Goal: Information Seeking & Learning: Learn about a topic

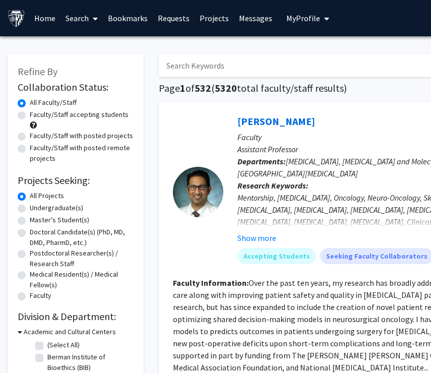
click at [139, 18] on link "Bookmarks" at bounding box center [128, 18] width 50 height 35
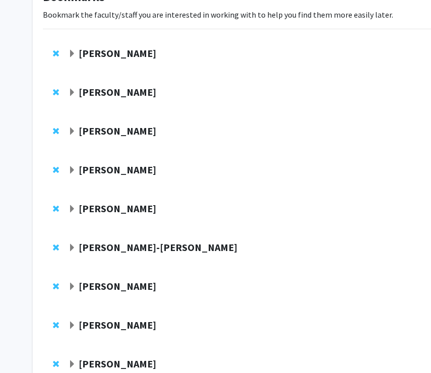
scroll to position [202, 0]
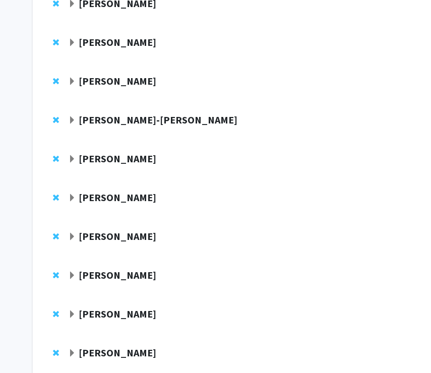
click at [129, 117] on strong "[PERSON_NAME]-[PERSON_NAME]" at bounding box center [158, 119] width 159 height 13
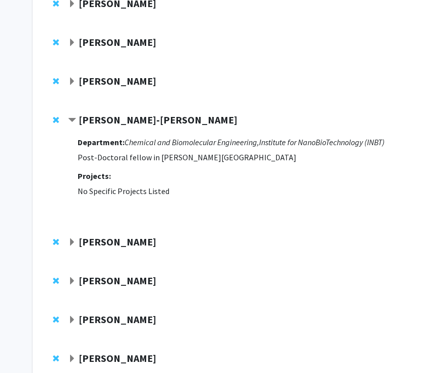
click at [74, 119] on span "Contract Gretchen Alicea-Rebecca Bookmark" at bounding box center [72, 121] width 8 height 8
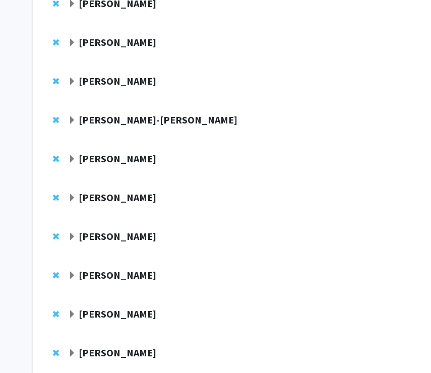
click at [74, 119] on span "Expand Gretchen Alicea-Rebecca Bookmark" at bounding box center [72, 121] width 8 height 8
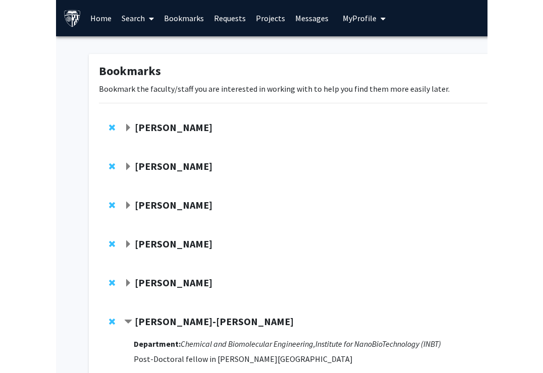
scroll to position [0, 0]
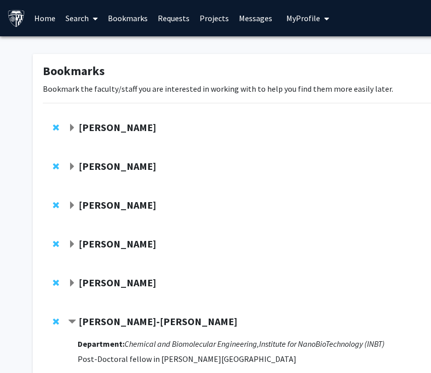
click at [75, 20] on link "Search" at bounding box center [82, 18] width 42 height 35
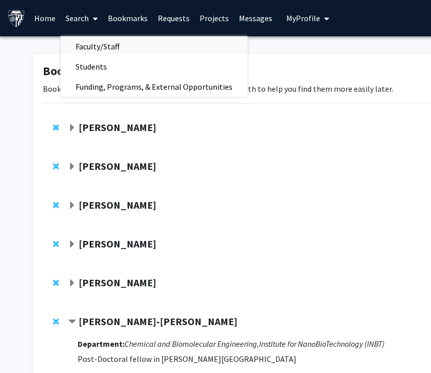
click at [89, 43] on span "Faculty/Staff" at bounding box center [98, 46] width 74 height 20
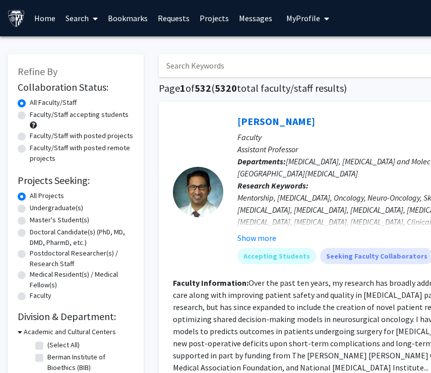
click at [196, 67] on input "Search Keywords" at bounding box center [357, 65] width 396 height 23
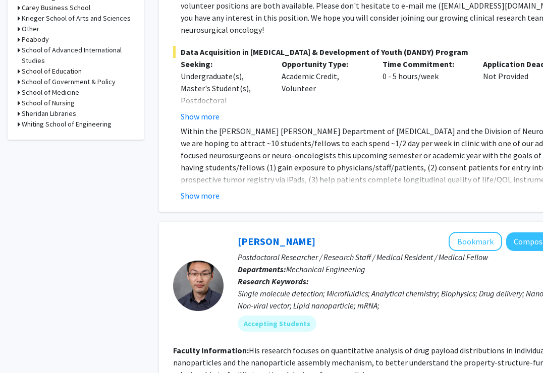
scroll to position [699, 0]
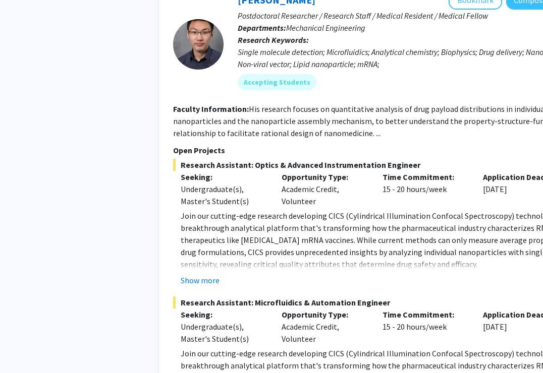
click at [239, 210] on p "Join our cutting-edge research developing CICS (Cylindrical Illumination Confoc…" at bounding box center [382, 240] width 403 height 61
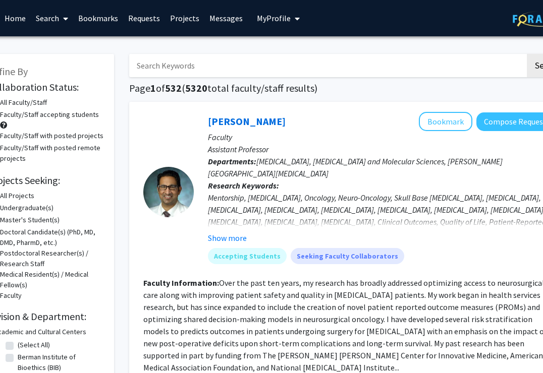
scroll to position [0, 30]
click at [224, 69] on input "Search Keywords" at bounding box center [327, 65] width 396 height 23
click at [431, 67] on button "Search" at bounding box center [547, 65] width 41 height 23
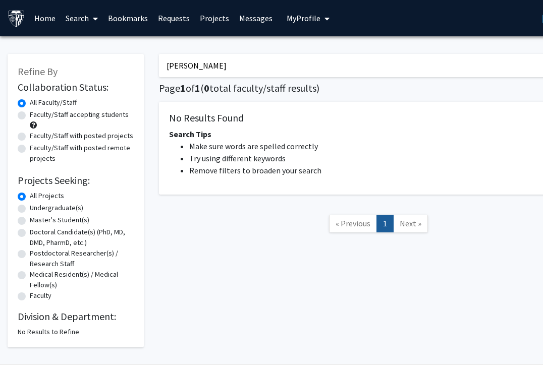
type input "[PERSON_NAME]"
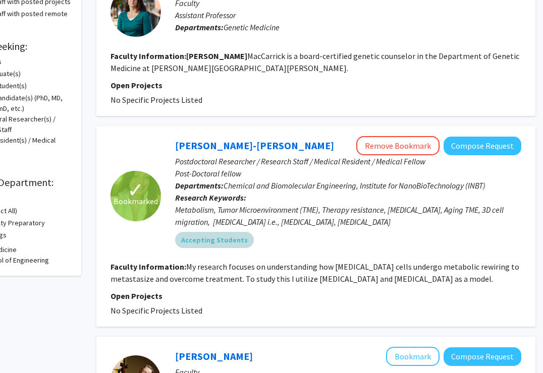
scroll to position [134, 63]
click at [226, 268] on fg-read-more "My research focuses on understanding how [MEDICAL_DATA] cells undergo metabolic…" at bounding box center [314, 273] width 409 height 22
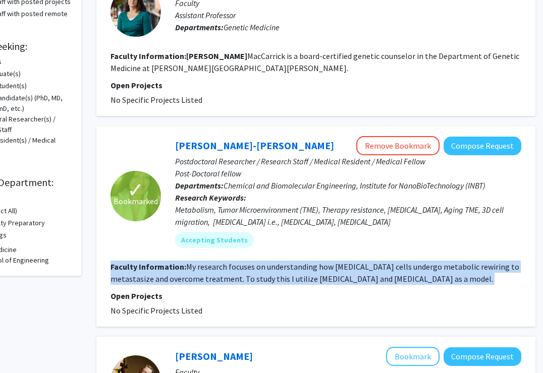
click at [226, 268] on fg-read-more "My research focuses on understanding how [MEDICAL_DATA] cells undergo metabolic…" at bounding box center [314, 273] width 409 height 22
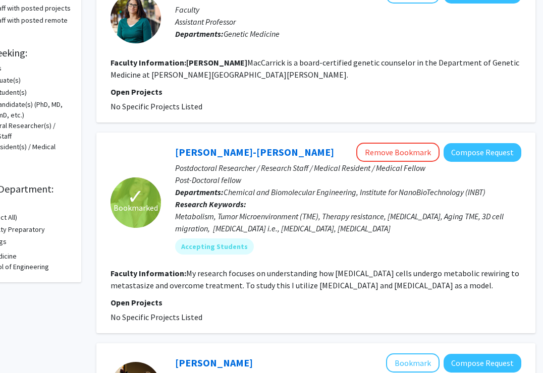
scroll to position [0, 63]
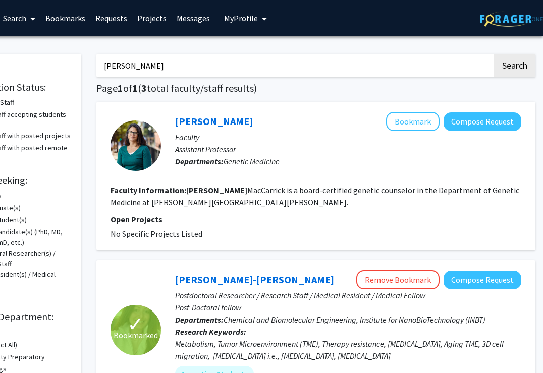
click at [71, 15] on link "Bookmarks" at bounding box center [65, 18] width 50 height 35
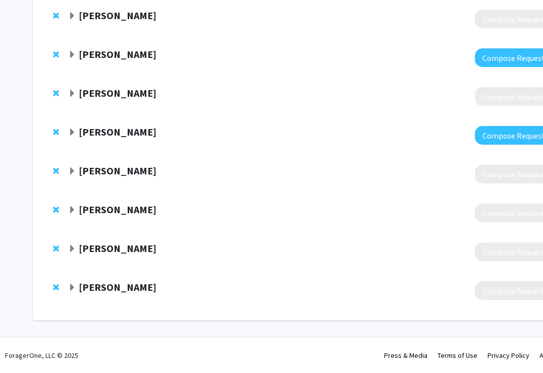
scroll to position [507, 0]
click at [82, 283] on strong "[PERSON_NAME]" at bounding box center [118, 287] width 78 height 13
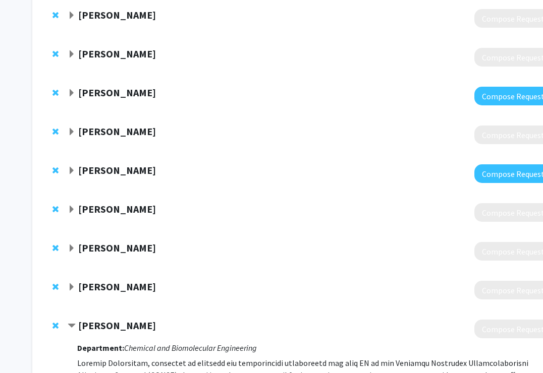
scroll to position [368, 1]
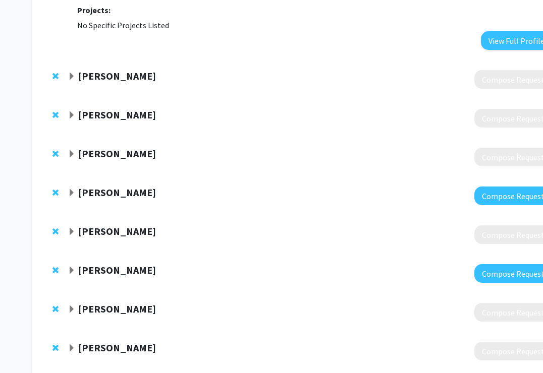
click at [81, 232] on strong "[PERSON_NAME]" at bounding box center [117, 231] width 78 height 13
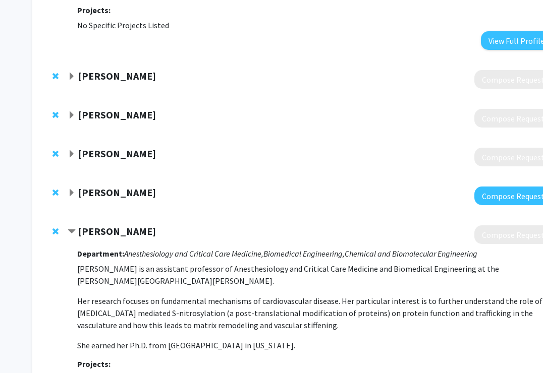
click at [102, 191] on strong "[PERSON_NAME]" at bounding box center [117, 192] width 78 height 13
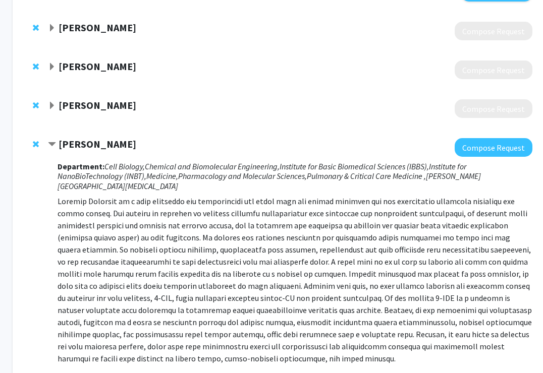
scroll to position [414, 20]
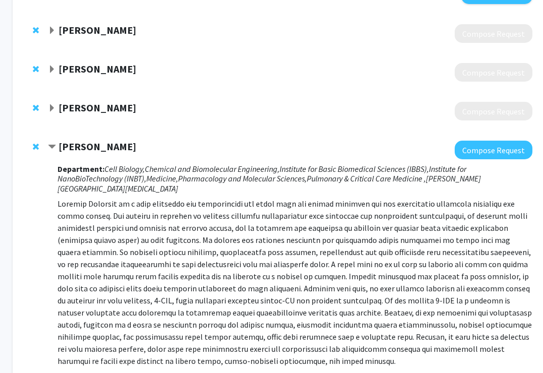
click at [133, 113] on strong "[PERSON_NAME]" at bounding box center [98, 107] width 78 height 13
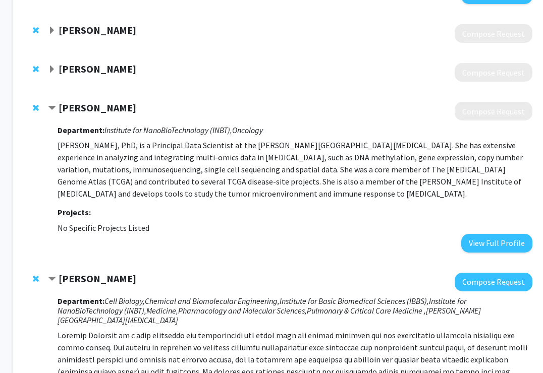
drag, startPoint x: 129, startPoint y: 120, endPoint x: 156, endPoint y: 223, distance: 106.6
click at [156, 223] on div "[PERSON_NAME] Compose Request Department: Institute for NanoBioTechnology (INBT…" at bounding box center [290, 177] width 484 height 150
click at [156, 222] on fg-project-list "No Specific Projects Listed" at bounding box center [295, 228] width 475 height 12
click at [110, 112] on strong "[PERSON_NAME]" at bounding box center [98, 107] width 78 height 13
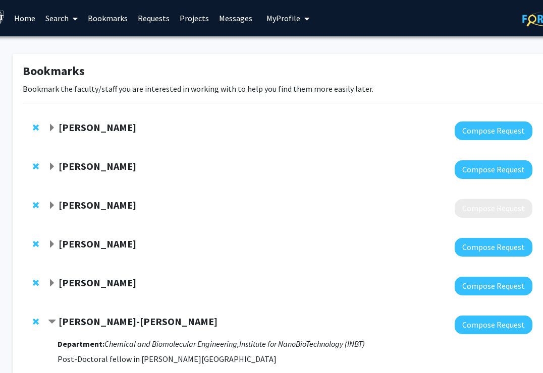
scroll to position [0, 20]
click at [377, 220] on div "[PERSON_NAME] Compose Request" at bounding box center [283, 208] width 520 height 39
click at [244, 24] on link "Messages" at bounding box center [235, 18] width 43 height 35
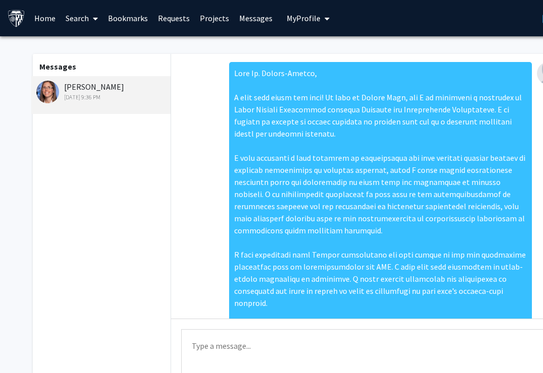
scroll to position [179, 0]
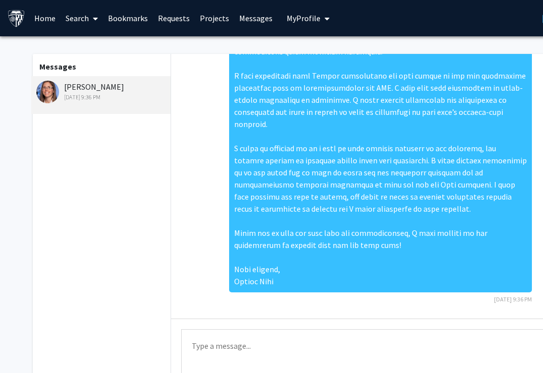
click at [204, 24] on link "Projects" at bounding box center [214, 18] width 39 height 35
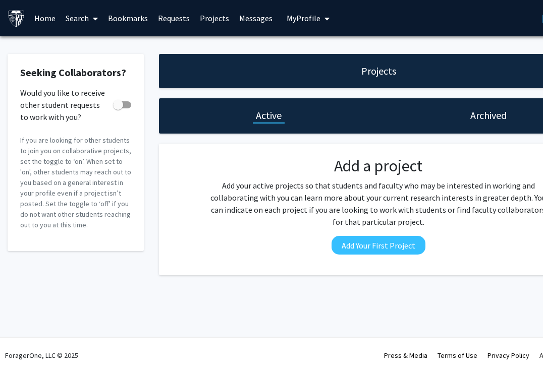
click at [247, 17] on link "Messages" at bounding box center [255, 18] width 43 height 35
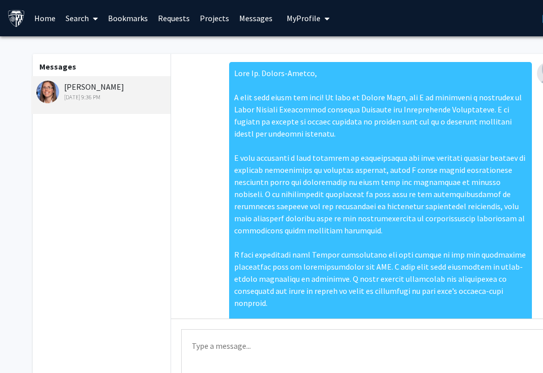
click at [218, 17] on link "Projects" at bounding box center [214, 18] width 39 height 35
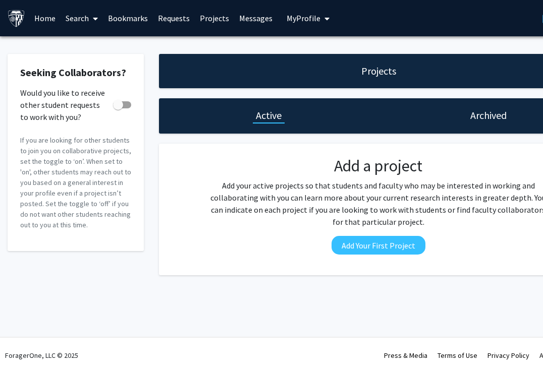
click at [129, 27] on link "Bookmarks" at bounding box center [128, 18] width 50 height 35
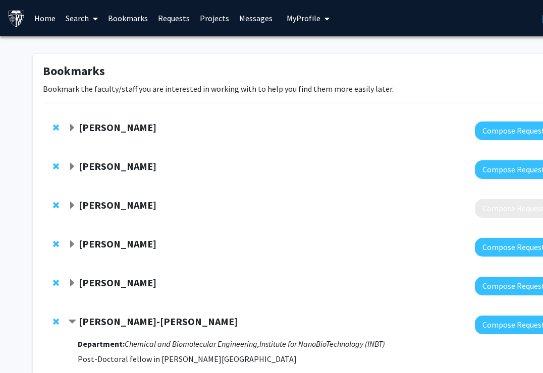
click at [69, 24] on link "Search" at bounding box center [82, 18] width 42 height 35
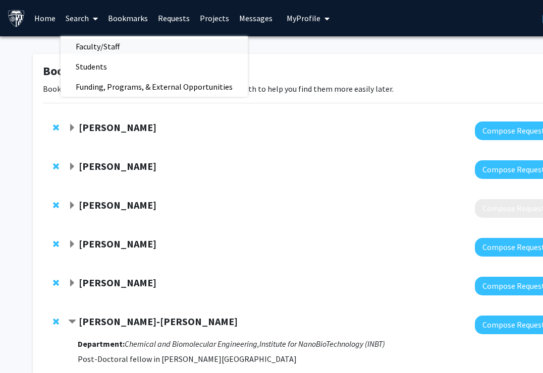
click at [79, 45] on span "Faculty/Staff" at bounding box center [98, 46] width 74 height 20
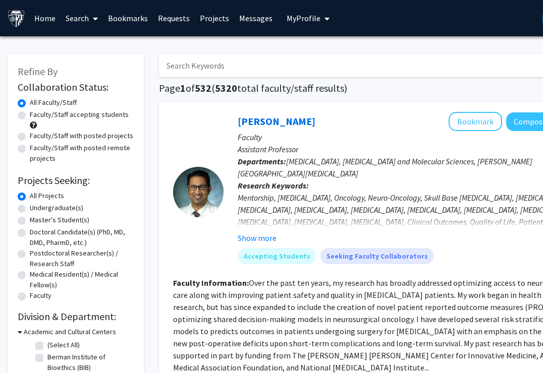
click at [56, 113] on label "Faculty/Staff accepting students" at bounding box center [79, 114] width 99 height 11
click at [36, 113] on input "Faculty/Staff accepting students" at bounding box center [33, 112] width 7 height 7
radio input "true"
click at [275, 58] on input "Search Keywords" at bounding box center [357, 65] width 396 height 23
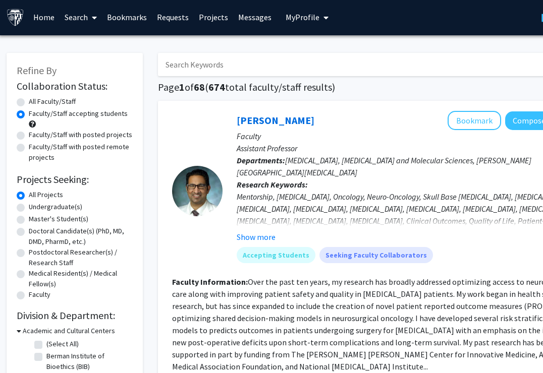
scroll to position [2, 1]
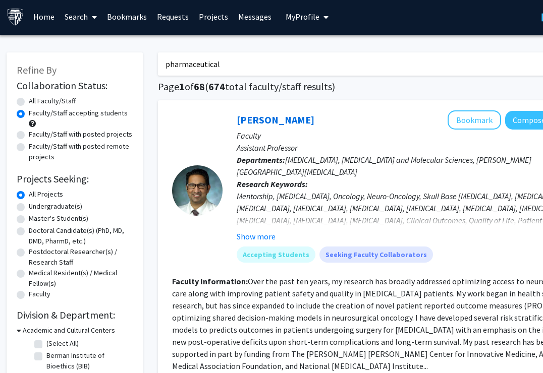
type input "pharmaceutical"
radio input "true"
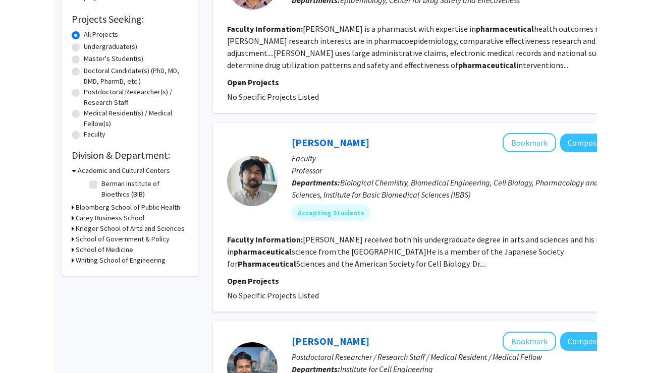
scroll to position [287, 0]
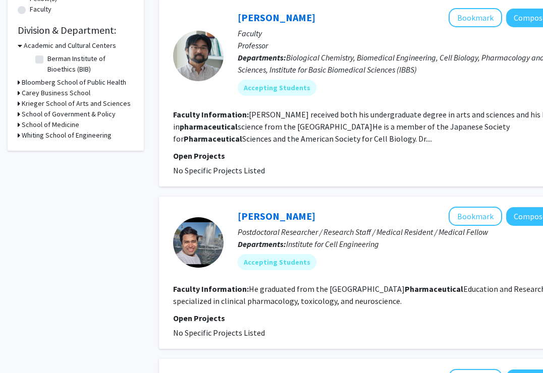
click at [293, 142] on fg-read-more "[PERSON_NAME] received both his undergraduate degree in arts and sciences and h…" at bounding box center [366, 126] width 386 height 34
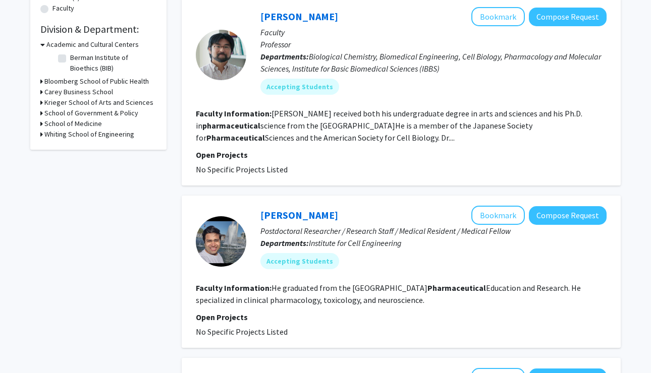
scroll to position [288, 0]
click at [297, 22] on link "[PERSON_NAME]" at bounding box center [299, 16] width 78 height 13
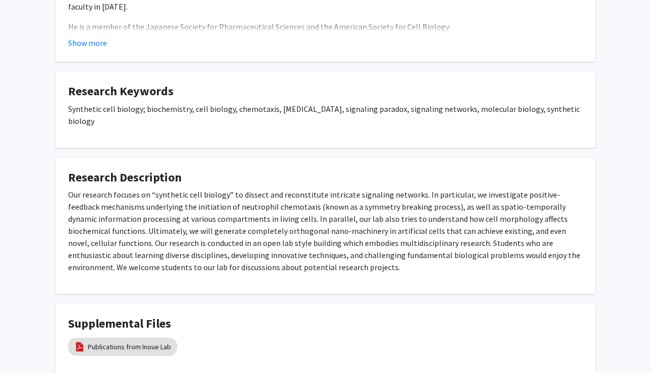
scroll to position [325, 0]
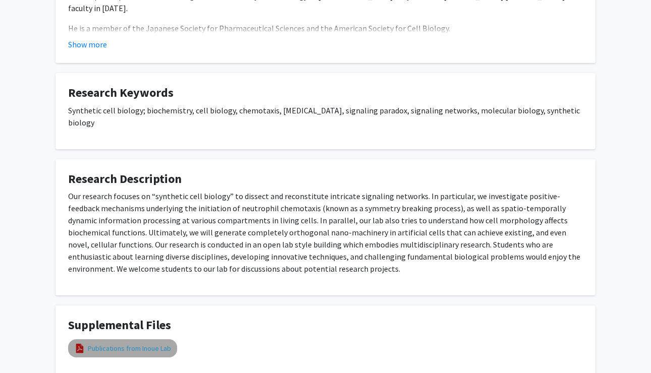
click at [139, 344] on link "Publications from Inoue Lab" at bounding box center [129, 349] width 83 height 11
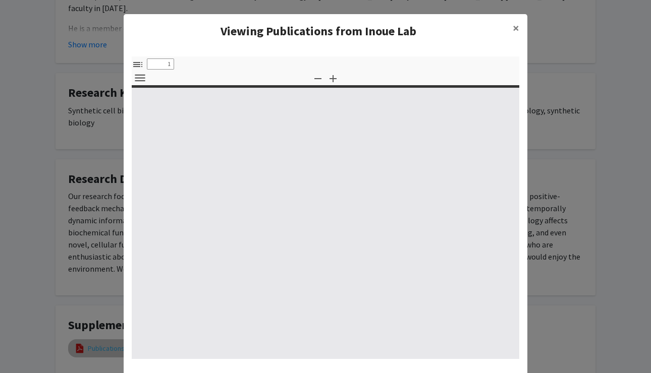
select select "custom"
type input "0"
select select "custom"
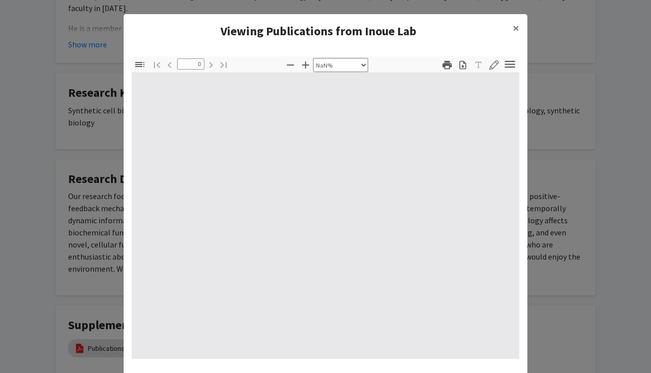
type input "1"
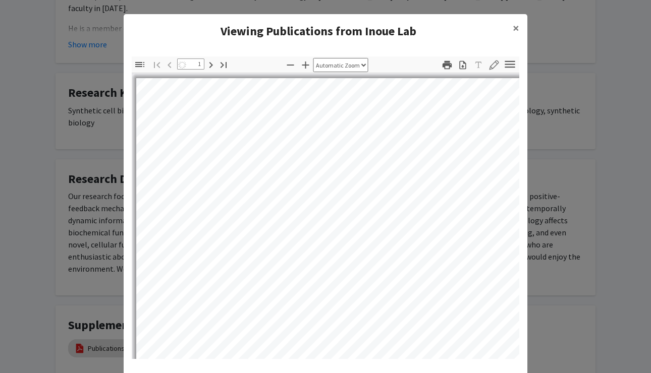
select select "auto"
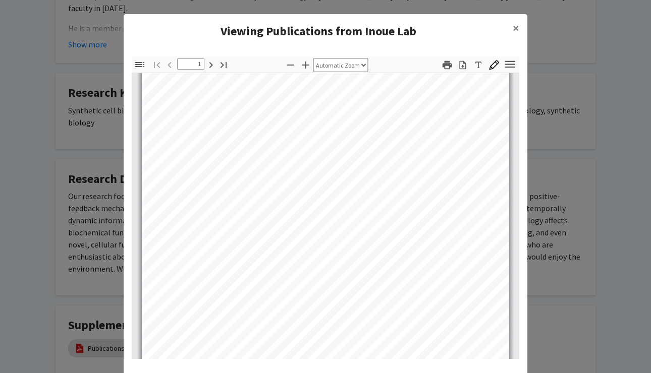
scroll to position [29, 0]
click at [431, 91] on modal-container "Viewing Publications from Inoue Lab × Thumbnails Document Outline Attachments L…" at bounding box center [325, 186] width 651 height 373
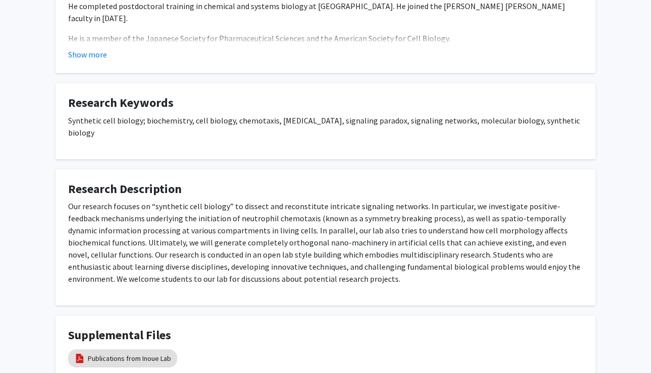
scroll to position [311, 0]
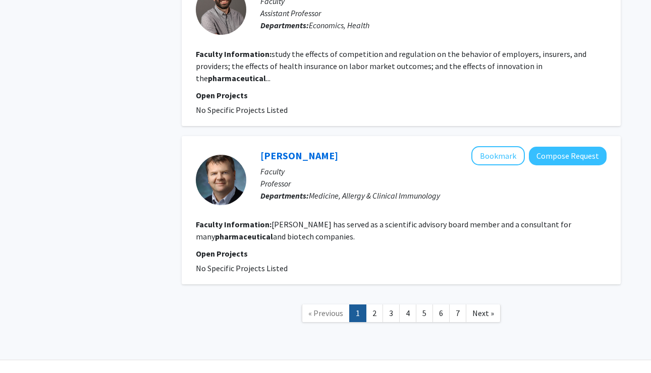
scroll to position [1625, 0]
click at [375, 305] on link "2" at bounding box center [374, 314] width 17 height 18
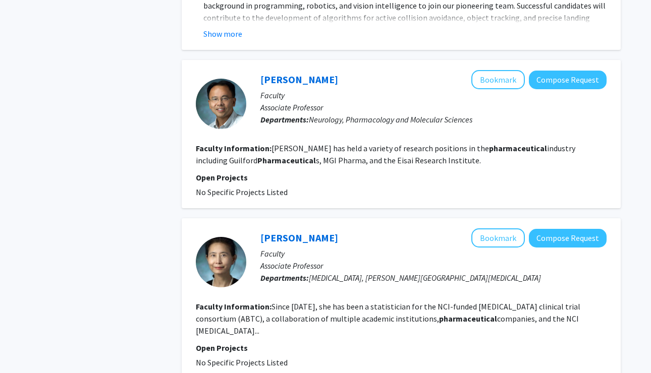
scroll to position [1782, 0]
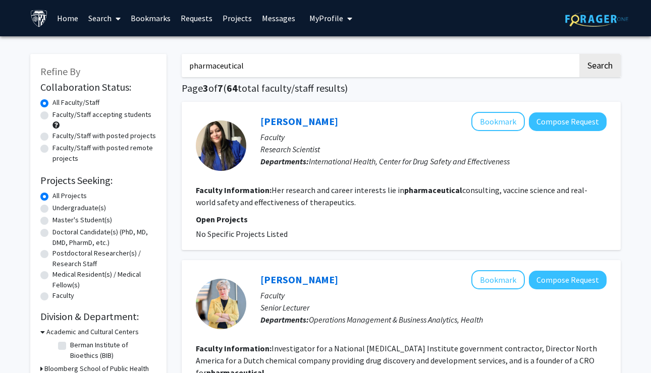
click at [256, 66] on input "pharmaceutical" at bounding box center [380, 65] width 396 height 23
type input "drus"
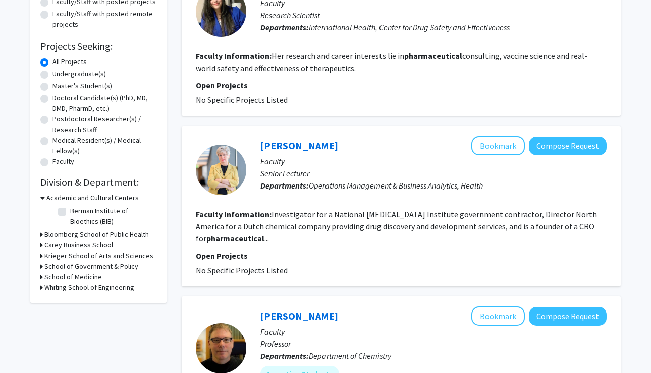
scroll to position [205, 0]
